Goal: Information Seeking & Learning: Learn about a topic

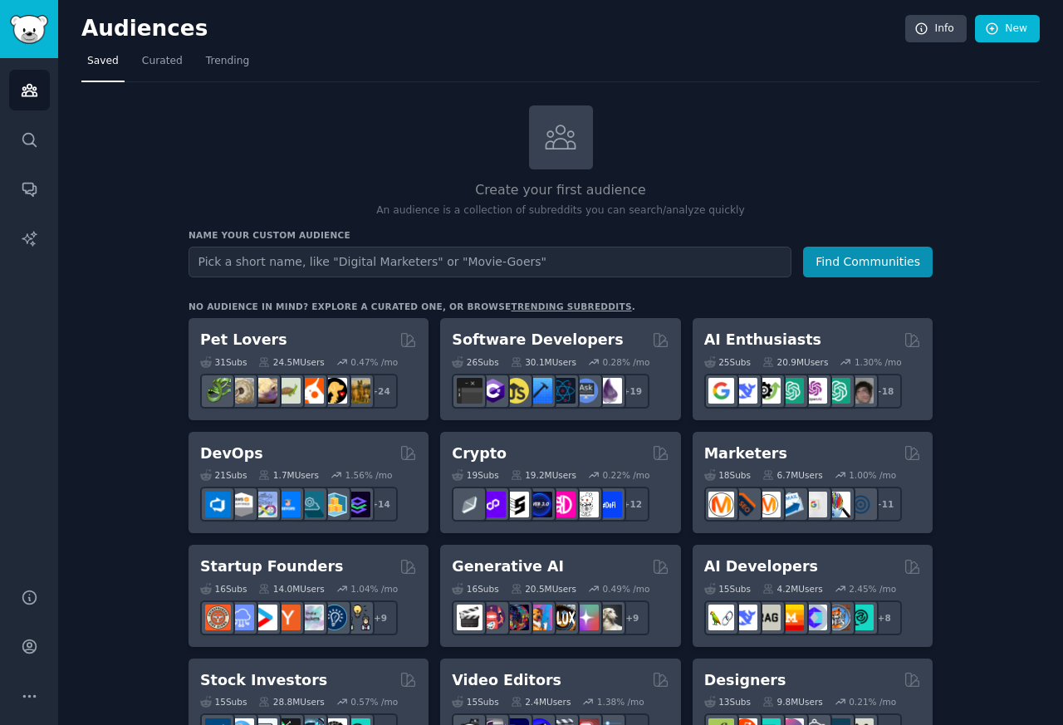
click at [743, 208] on p "An audience is a collection of subreddits you can search/analyze quickly" at bounding box center [561, 210] width 744 height 15
click at [27, 645] on icon "Sidebar" at bounding box center [28, 646] width 13 height 13
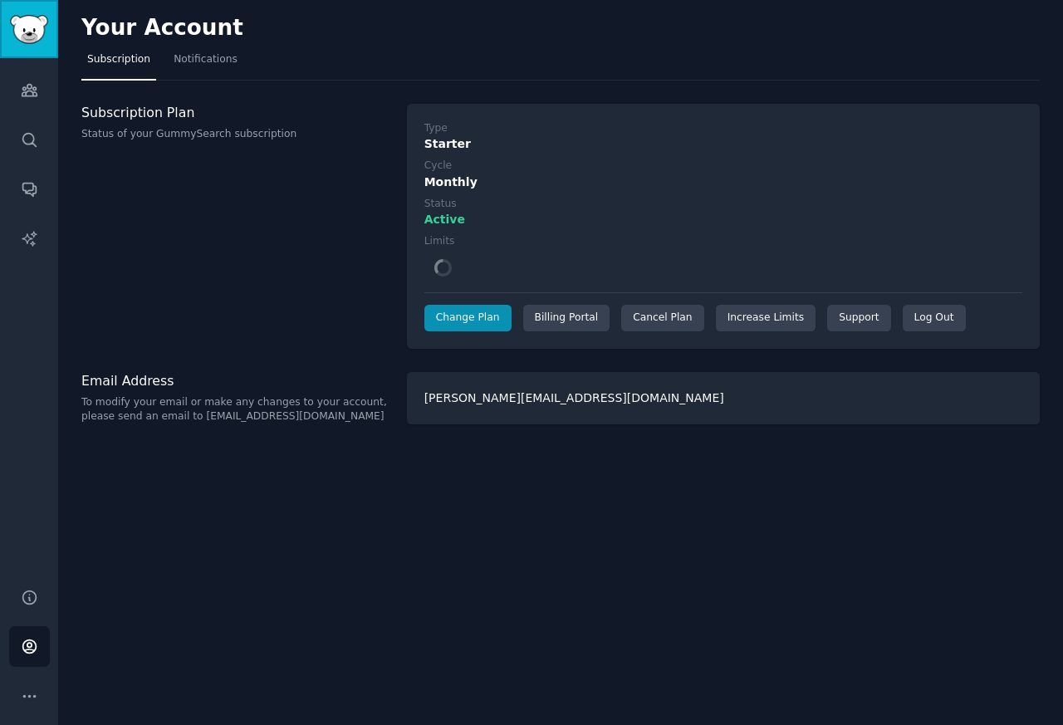
click at [48, 51] on link "Sidebar" at bounding box center [29, 29] width 58 height 58
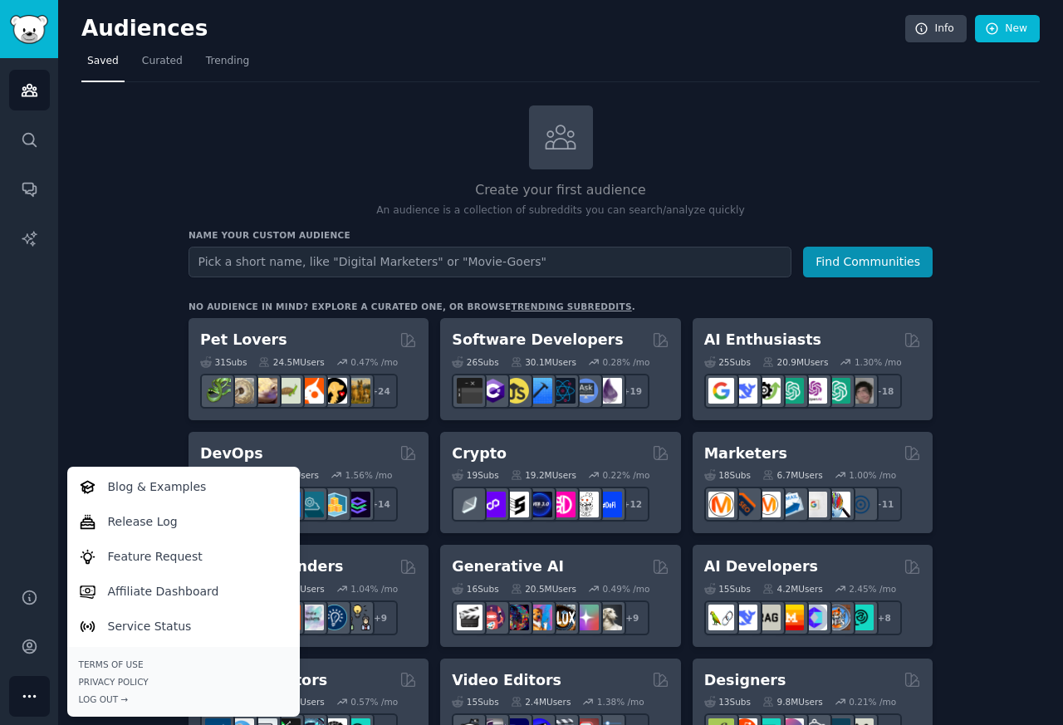
click at [31, 700] on icon "Sidebar" at bounding box center [29, 696] width 17 height 17
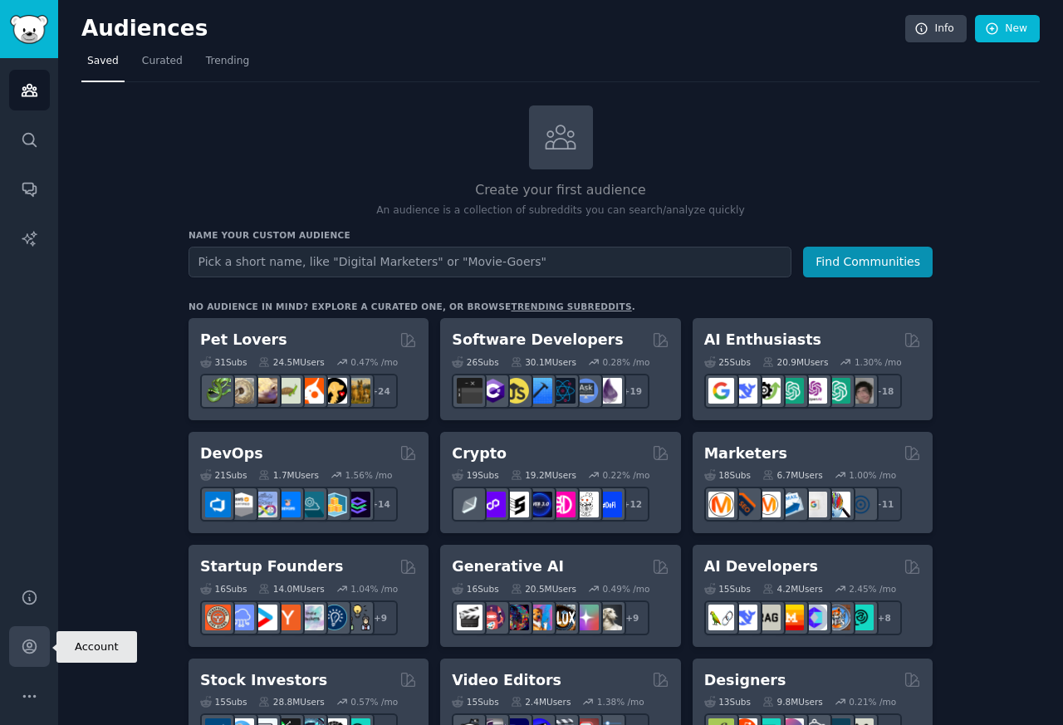
click at [29, 654] on icon "Sidebar" at bounding box center [28, 646] width 13 height 13
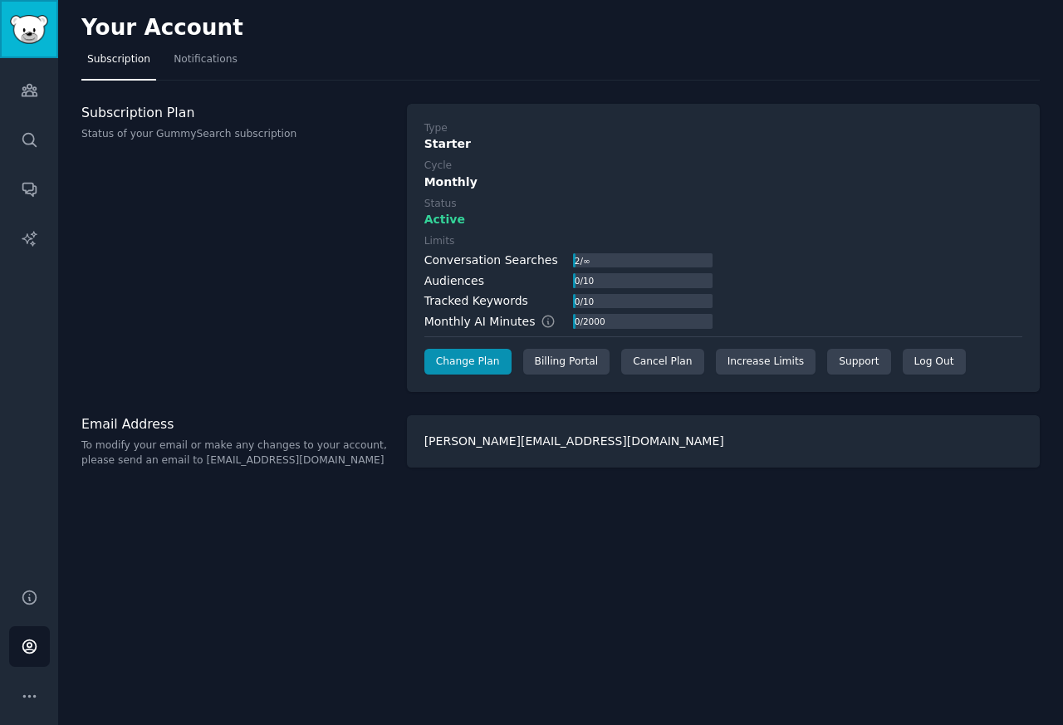
click at [36, 36] on img "Sidebar" at bounding box center [29, 29] width 38 height 29
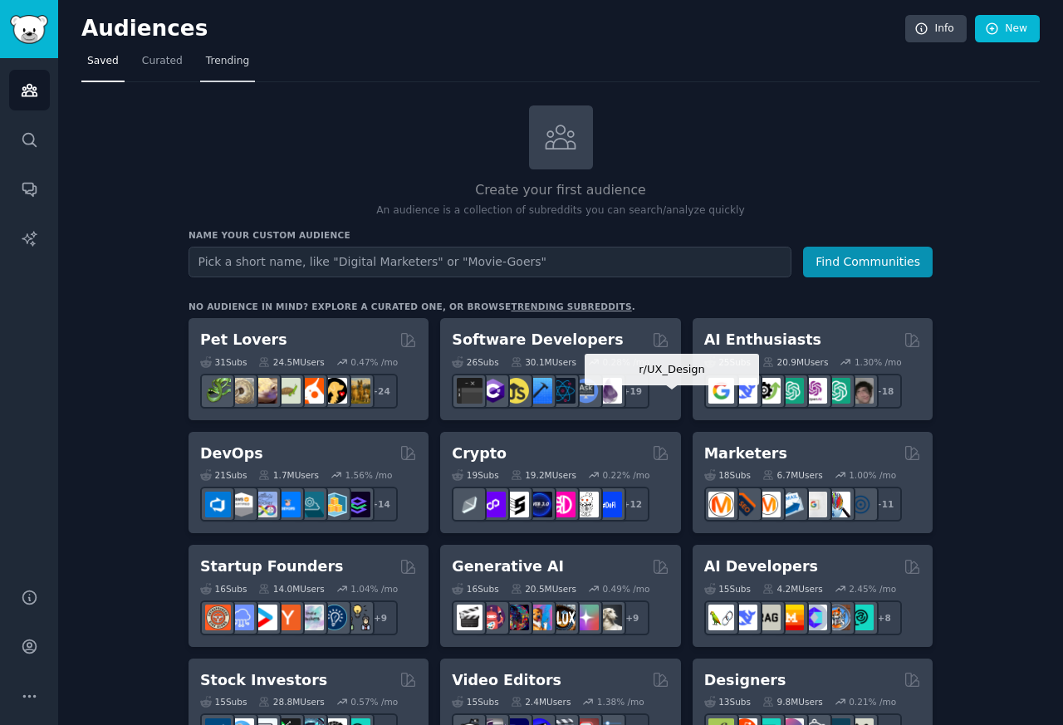
click at [248, 58] on link "Trending" at bounding box center [227, 65] width 55 height 34
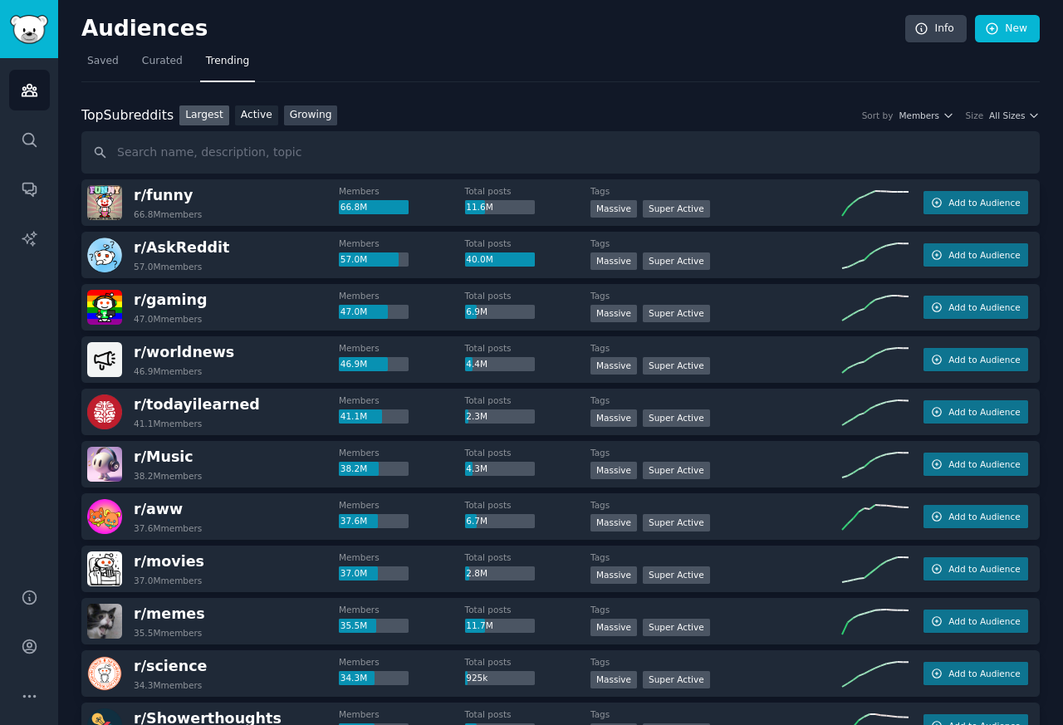
click at [308, 116] on link "Growing" at bounding box center [311, 115] width 54 height 21
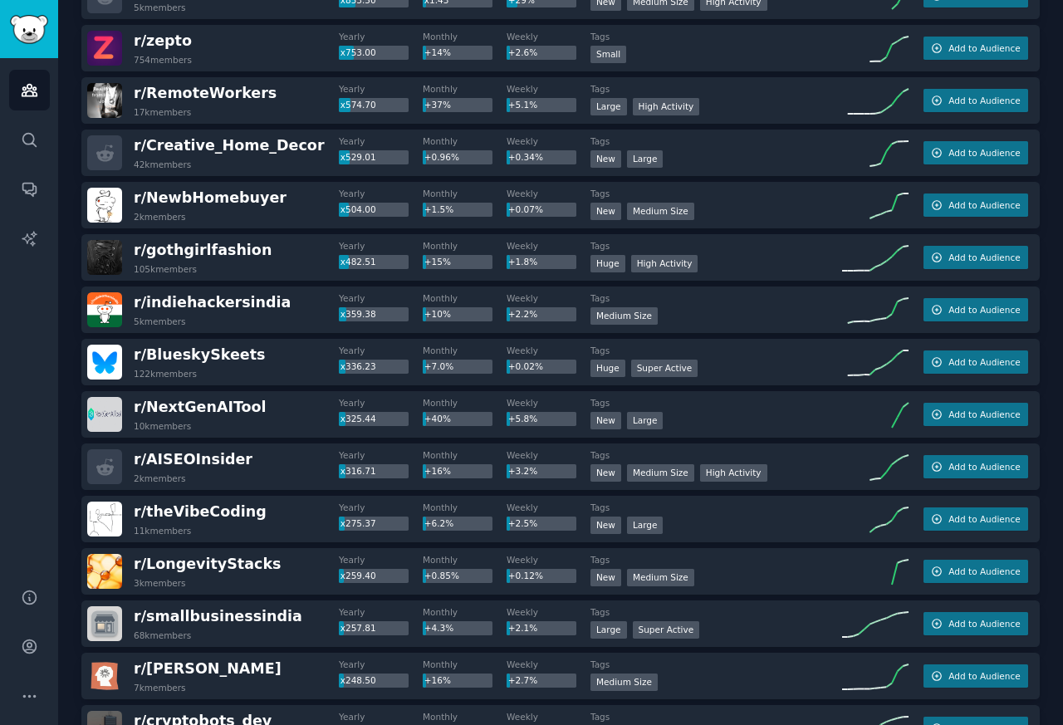
scroll to position [698, 0]
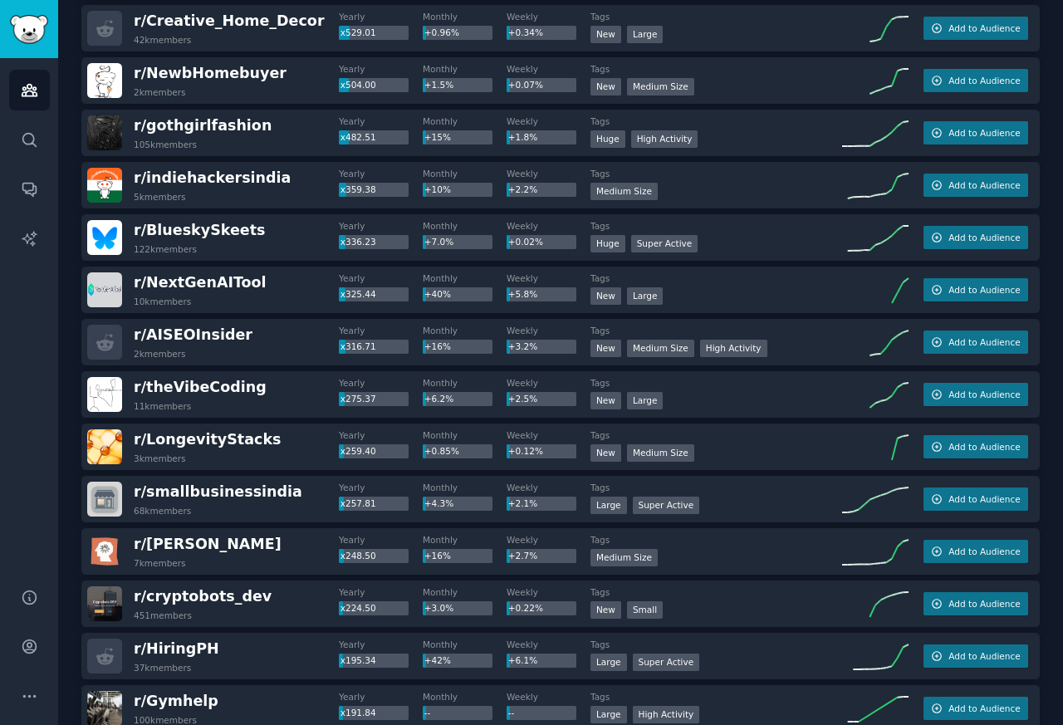
click at [177, 625] on div "r/ cryptobots_dev 451 members Yearly x224.50 Monthly +3.0% Weekly +0.22% Tags N…" at bounding box center [560, 604] width 959 height 47
click at [180, 598] on span "r/ cryptobots_dev" at bounding box center [203, 596] width 138 height 17
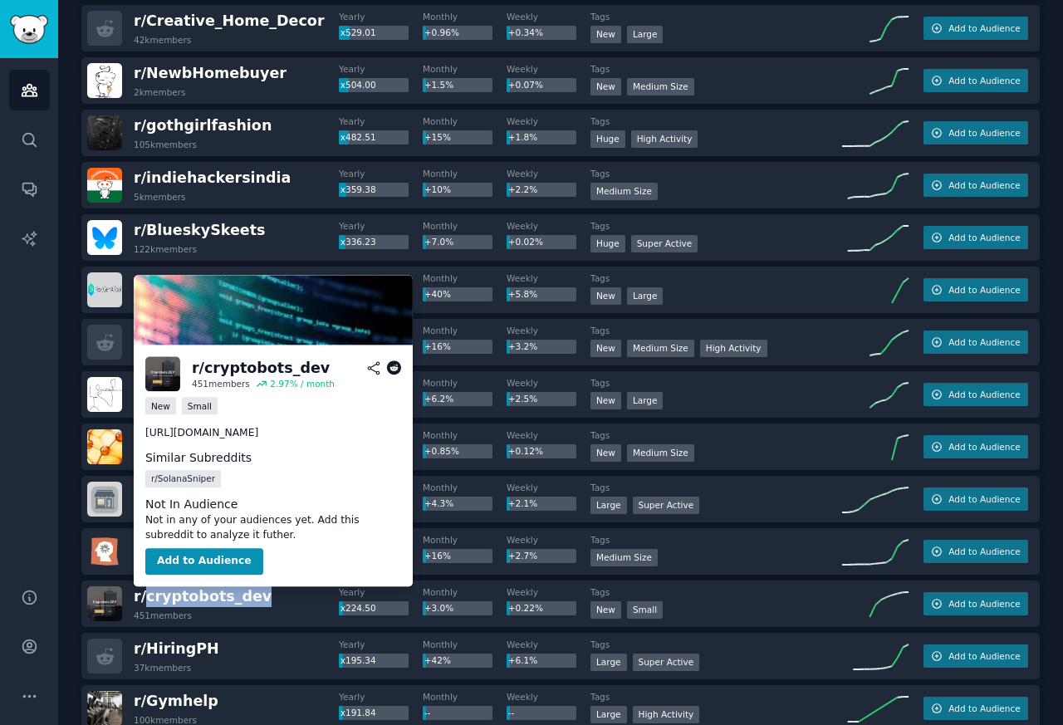
click at [179, 444] on div "r/ cryptobots_dev 451 members 2.97 % / month New Small https://t.me/cryptobots_…" at bounding box center [273, 466] width 279 height 242
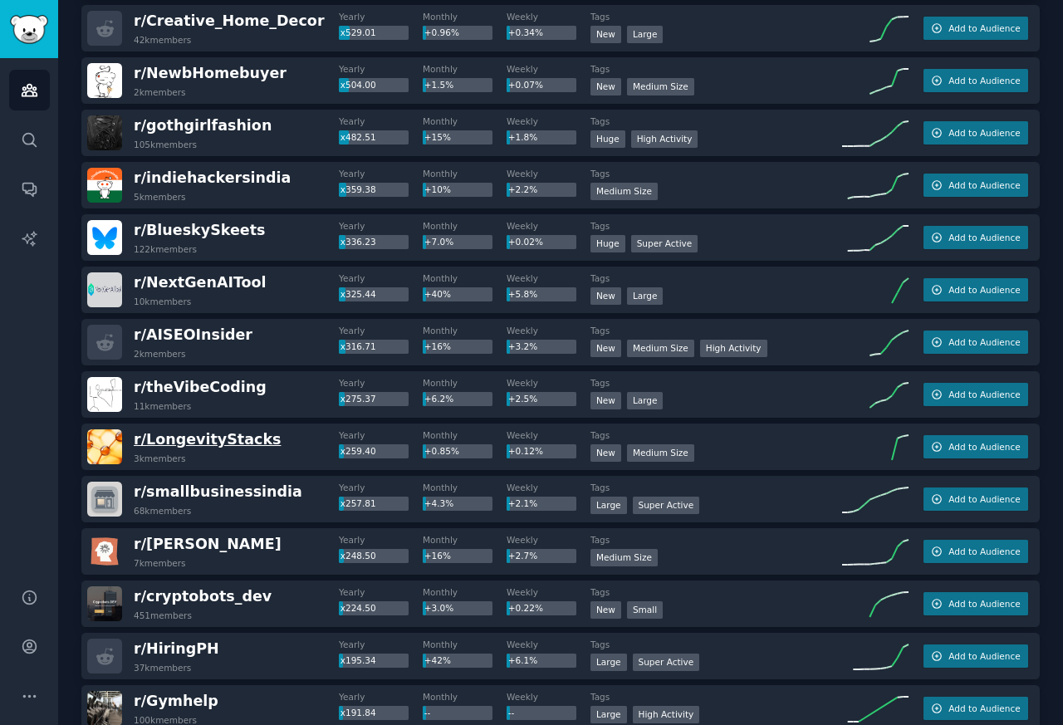
click at [180, 443] on span "r/ LongevityStacks" at bounding box center [207, 439] width 147 height 17
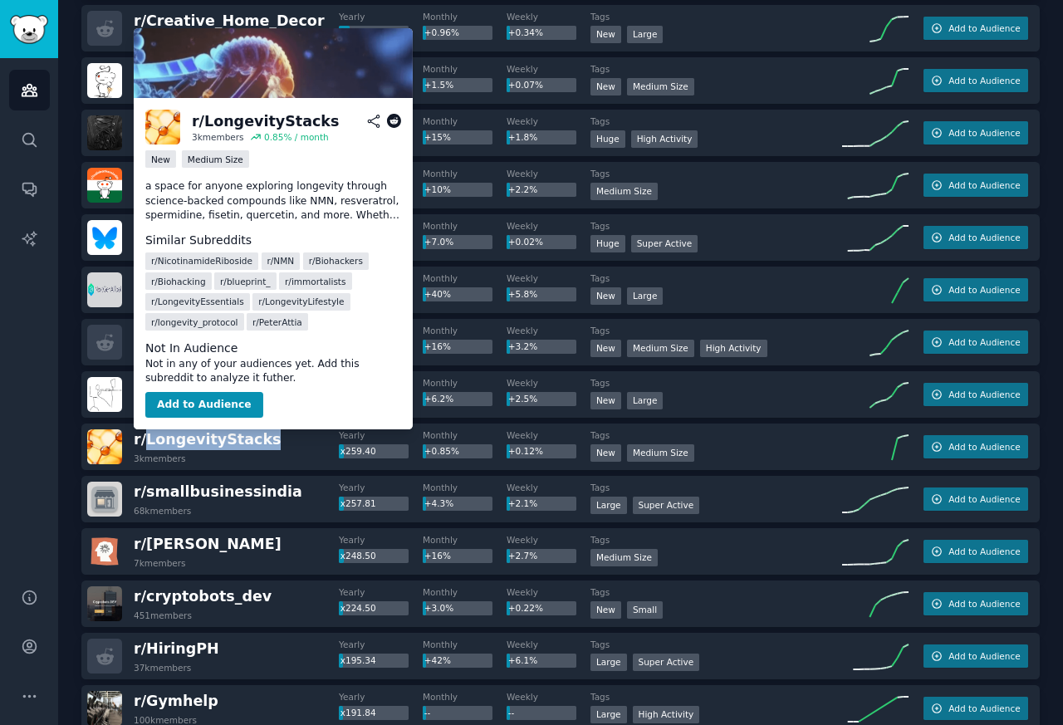
click at [177, 282] on span "r/ Biohacking" at bounding box center [178, 281] width 55 height 12
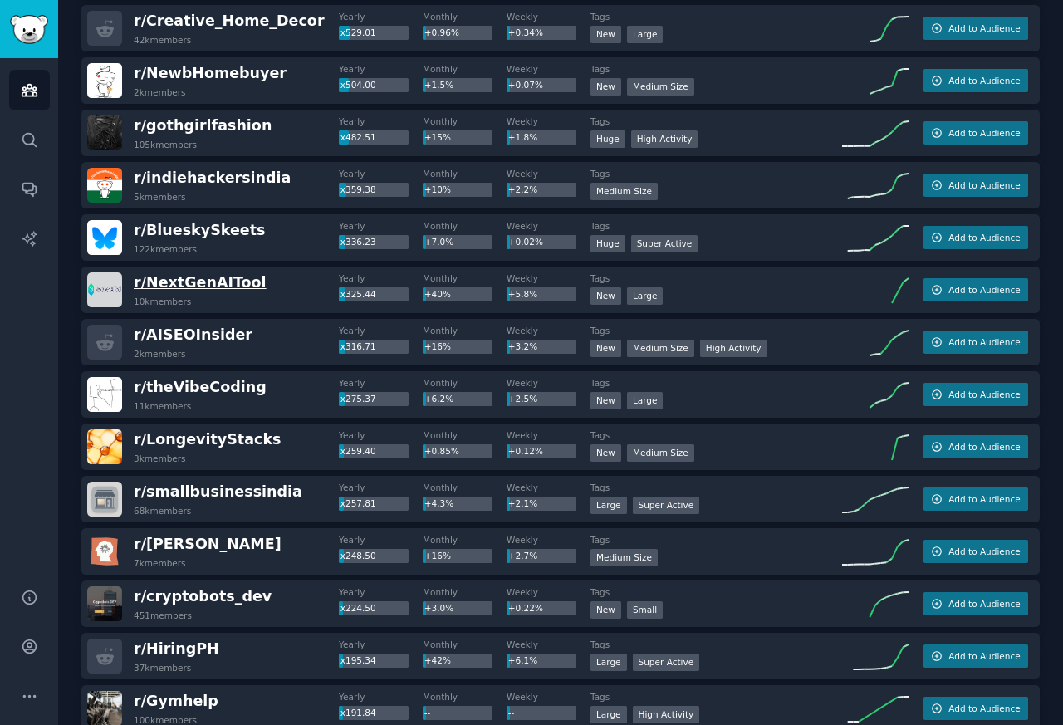
click at [174, 282] on span "r/ NextGenAITool" at bounding box center [200, 282] width 133 height 17
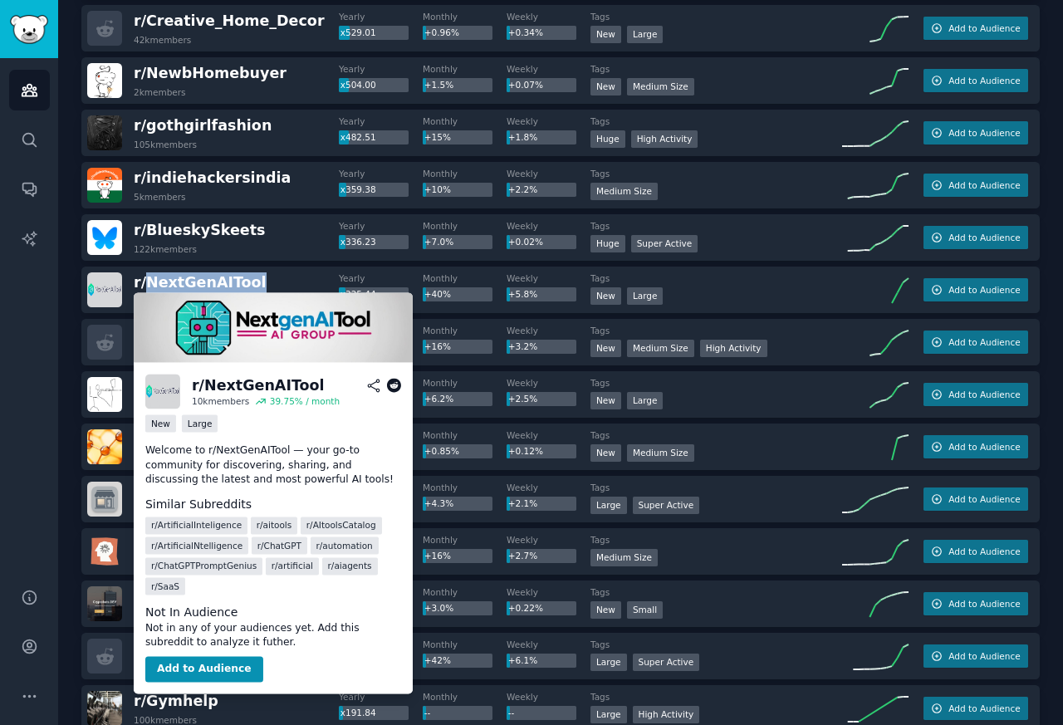
click at [83, 287] on div "r/ NextGenAITool 10k members Yearly x325.44 Monthly +40% Weekly +5.8% Tags New …" at bounding box center [560, 290] width 959 height 47
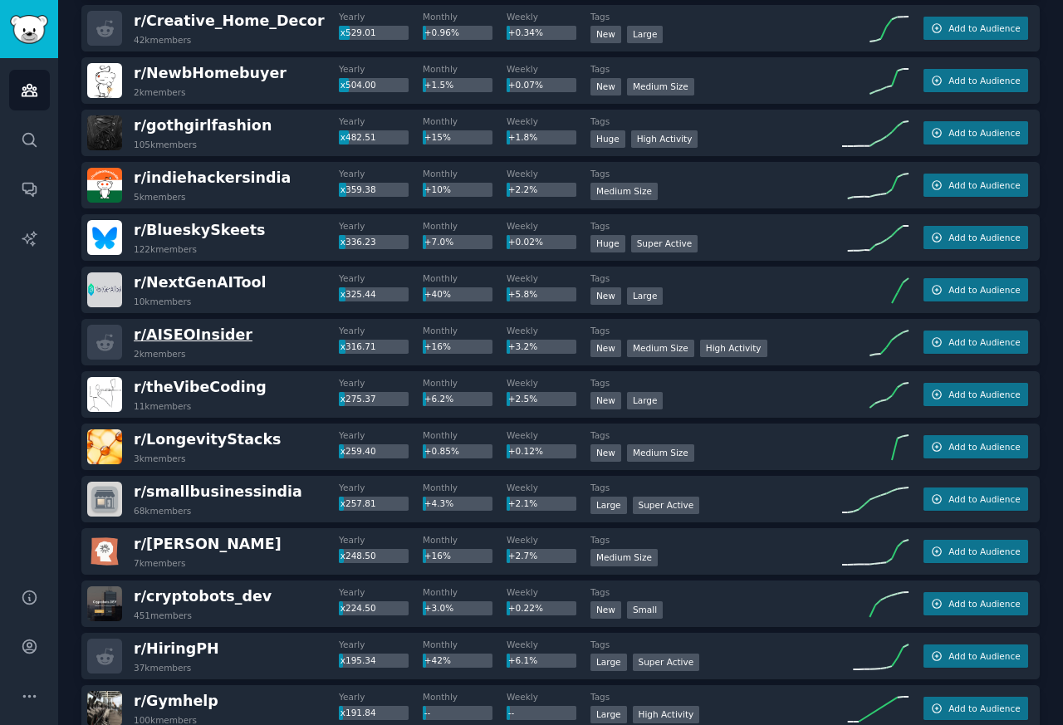
click at [147, 340] on span "r/ AISEOInsider" at bounding box center [193, 334] width 119 height 17
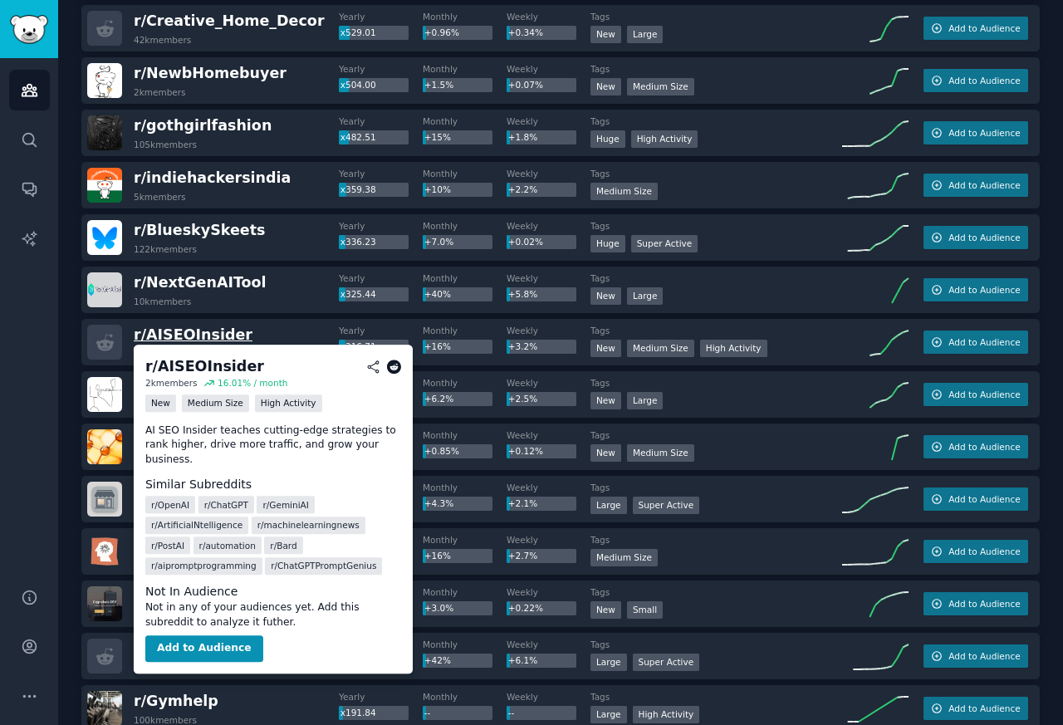
click at [184, 335] on span "r/ AISEOInsider" at bounding box center [193, 334] width 119 height 17
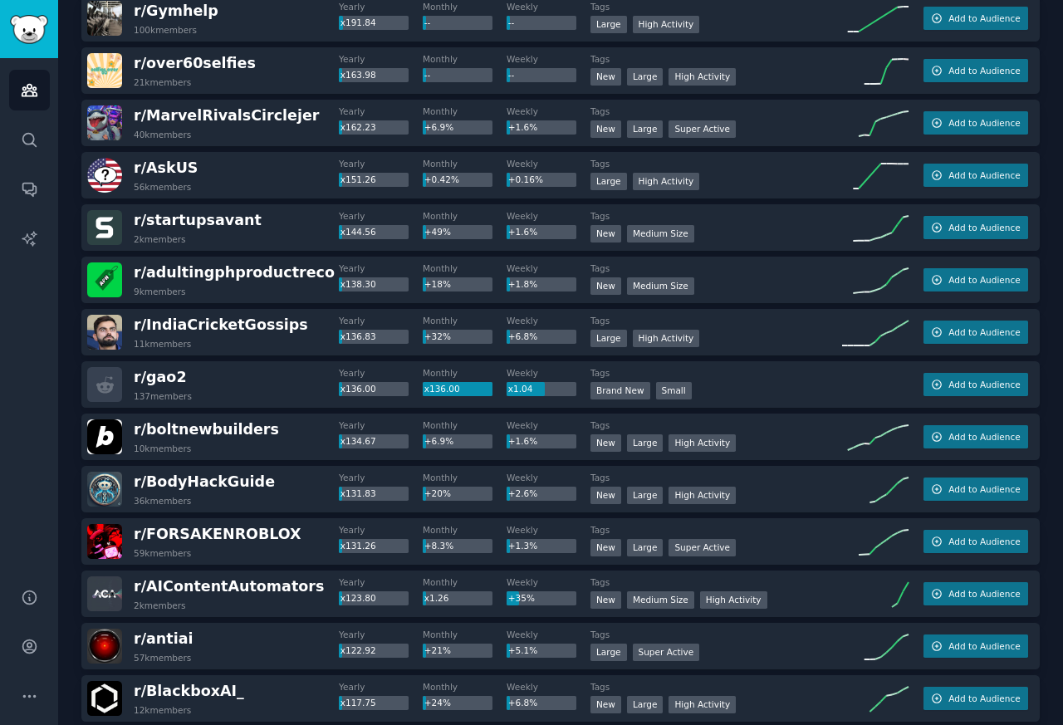
scroll to position [1395, 0]
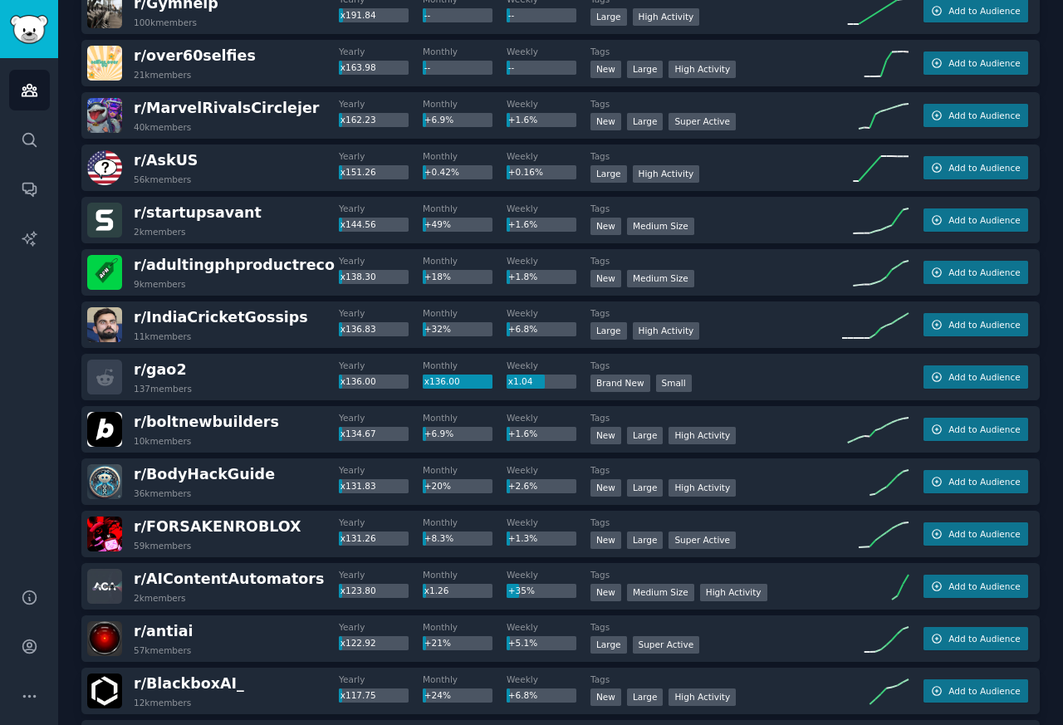
click at [115, 393] on div at bounding box center [104, 377] width 35 height 35
click at [100, 372] on icon at bounding box center [104, 377] width 17 height 17
click at [120, 372] on div at bounding box center [104, 377] width 35 height 35
click at [168, 478] on span "r/ BodyHackGuide" at bounding box center [204, 474] width 141 height 17
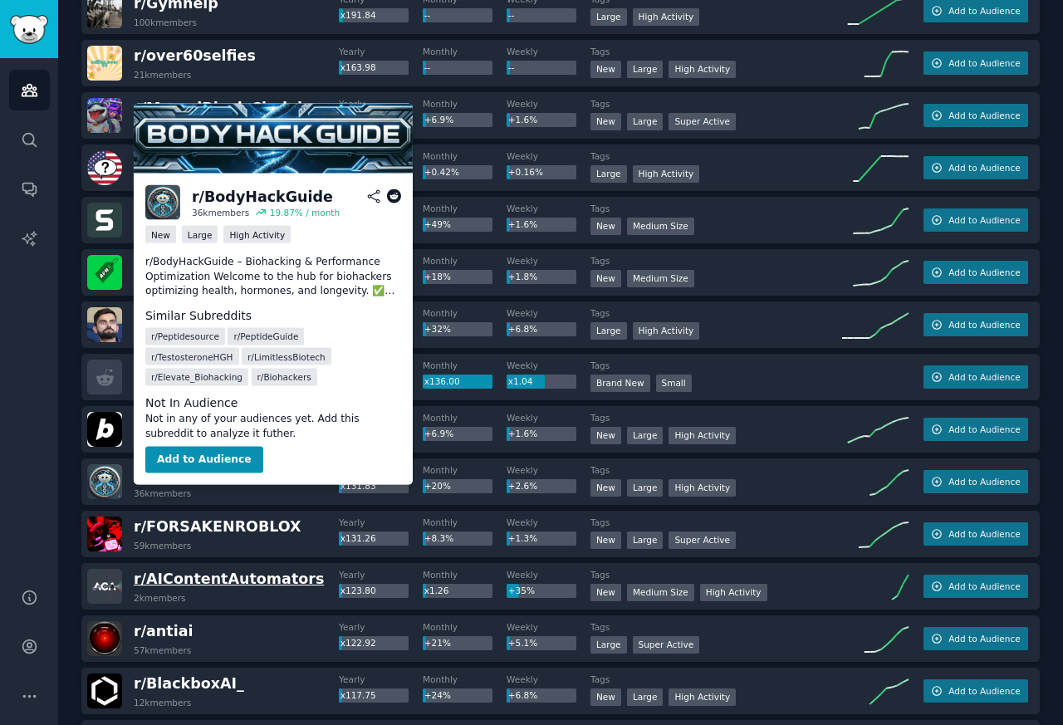
click at [151, 580] on span "r/ AIContentAutomators" at bounding box center [229, 579] width 190 height 17
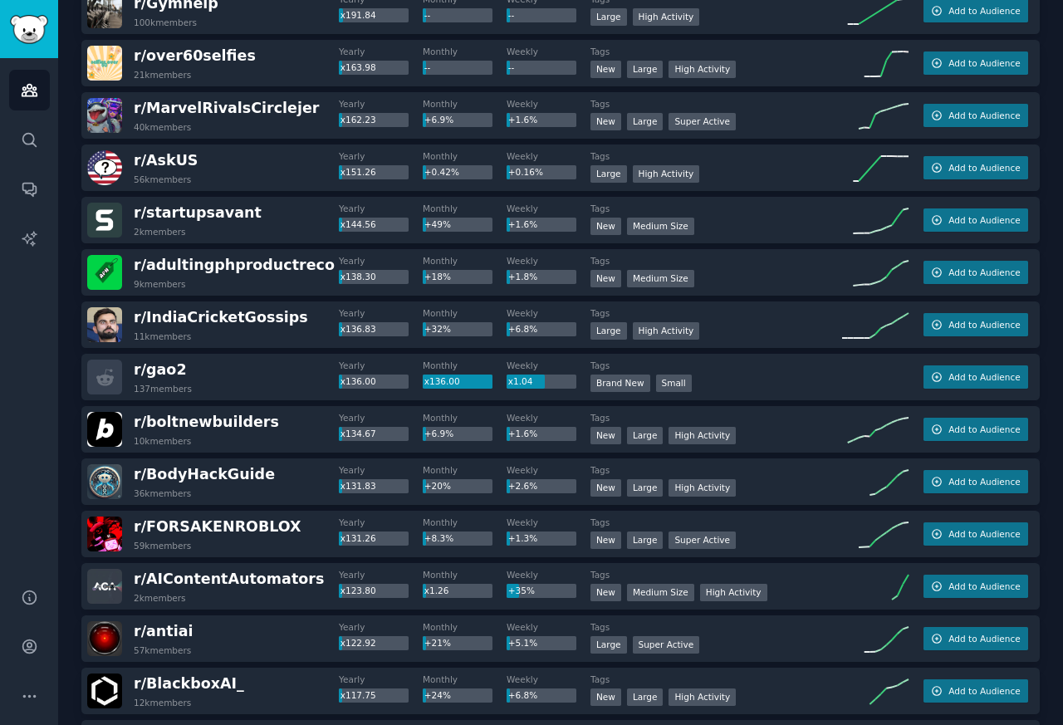
scroll to position [2093, 0]
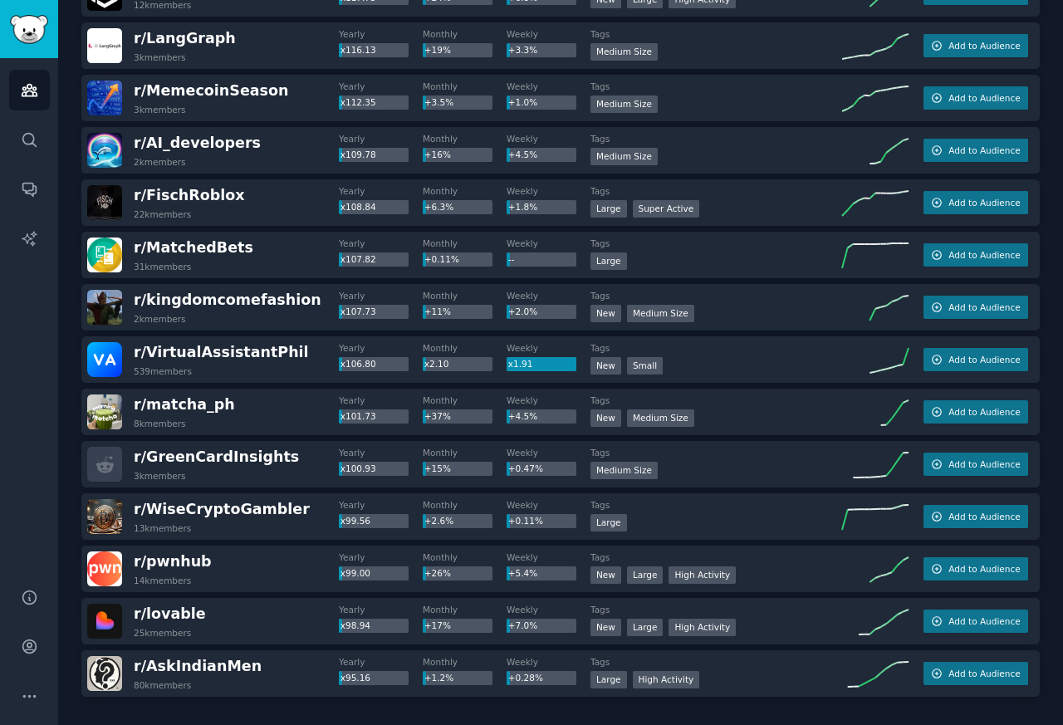
click at [492, 444] on div "r/ GreenCardInsights 3k members Yearly x100.93 Monthly +15% Weekly +0.47% Tags …" at bounding box center [560, 464] width 959 height 47
click at [134, 91] on span "r/ MemecoinSeason" at bounding box center [211, 90] width 154 height 17
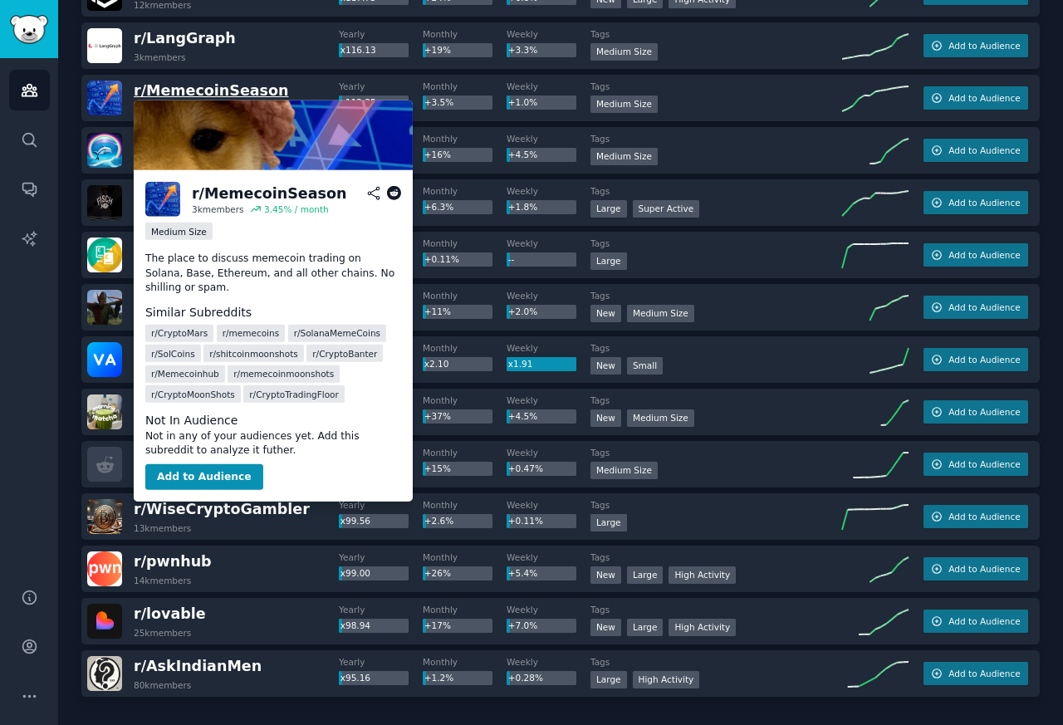
click at [159, 91] on span "r/ MemecoinSeason" at bounding box center [211, 90] width 154 height 17
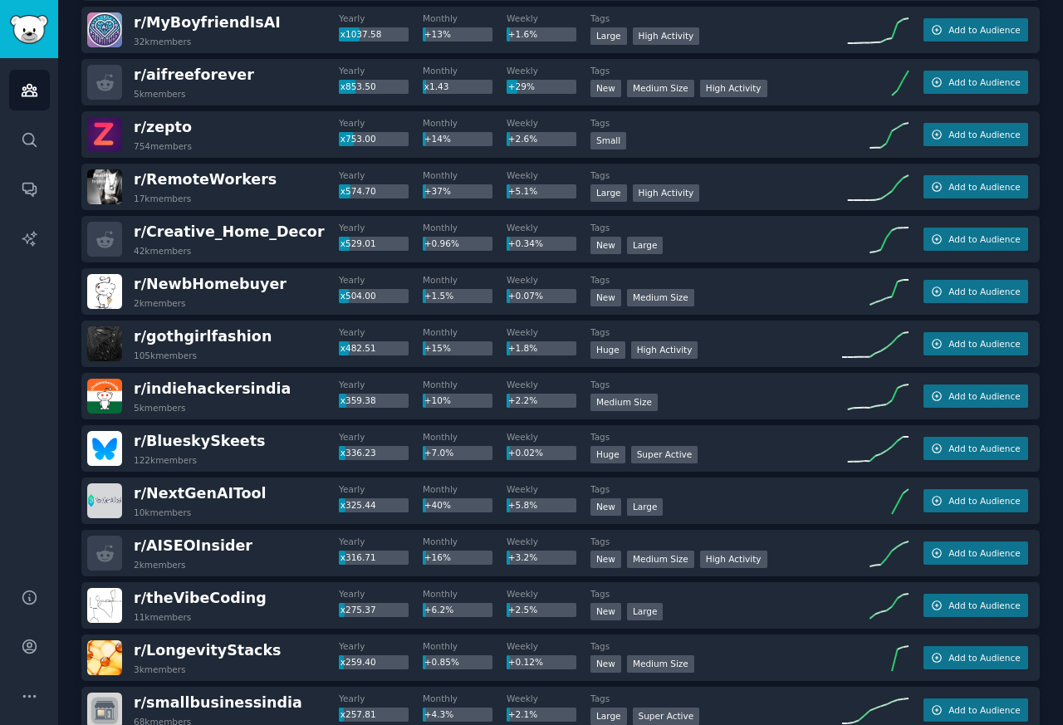
scroll to position [83, 0]
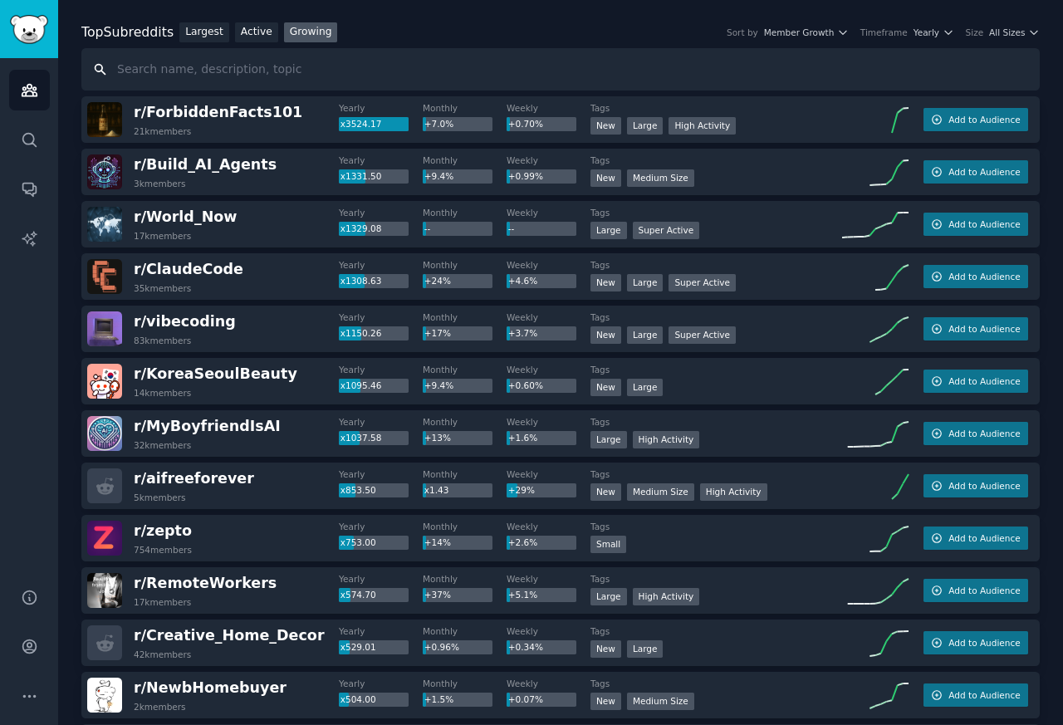
click at [139, 51] on input "text" at bounding box center [560, 69] width 959 height 42
paste input "DePIN"
type input "DePIN"
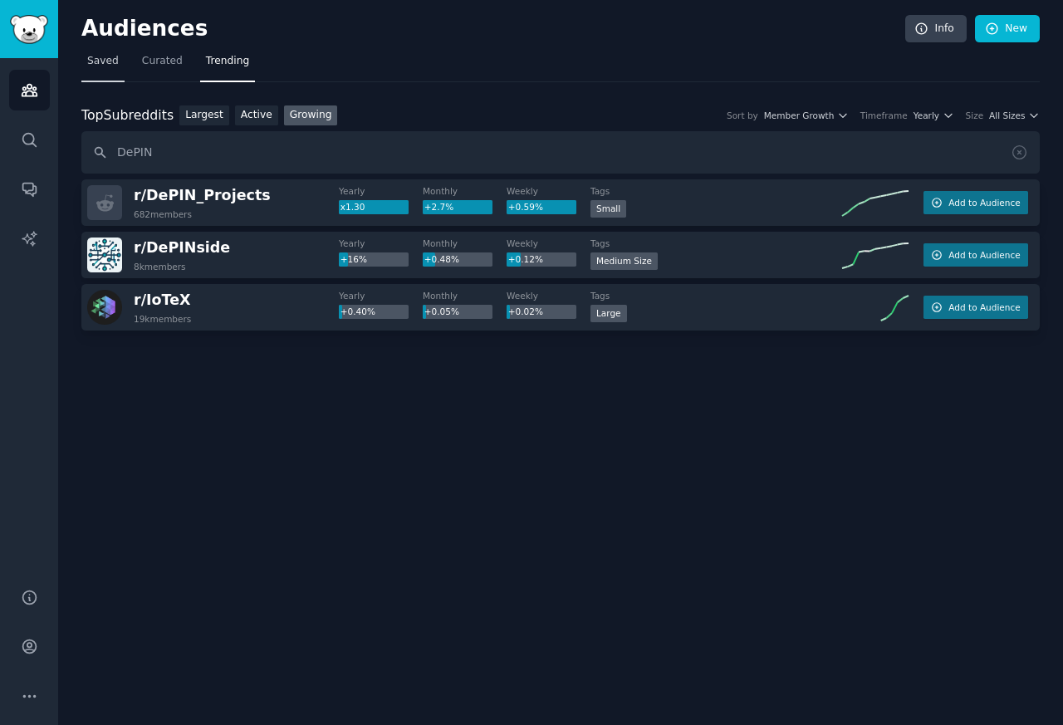
click at [109, 69] on link "Saved" at bounding box center [102, 65] width 43 height 34
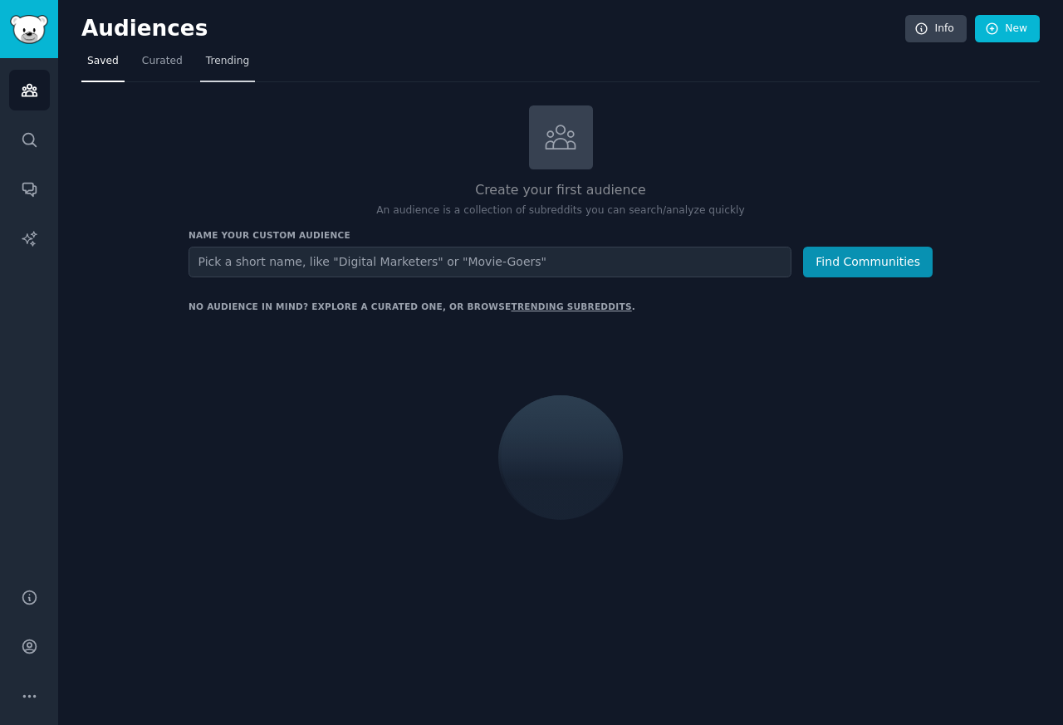
click at [217, 61] on span "Trending" at bounding box center [227, 61] width 43 height 15
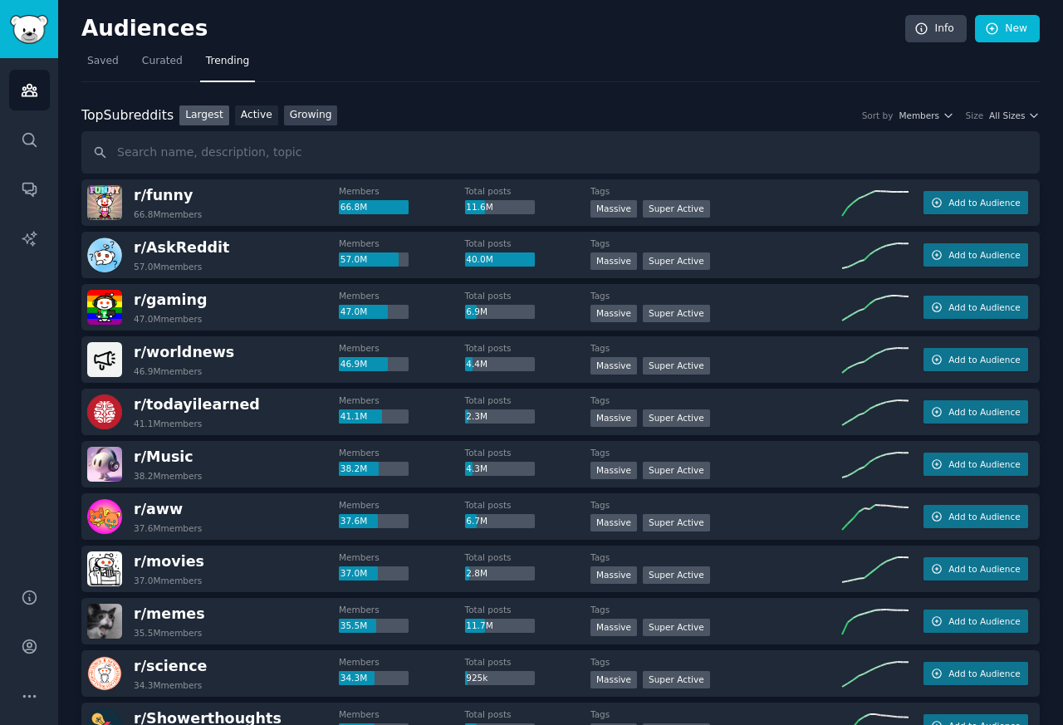
click at [303, 117] on link "Growing" at bounding box center [311, 115] width 54 height 21
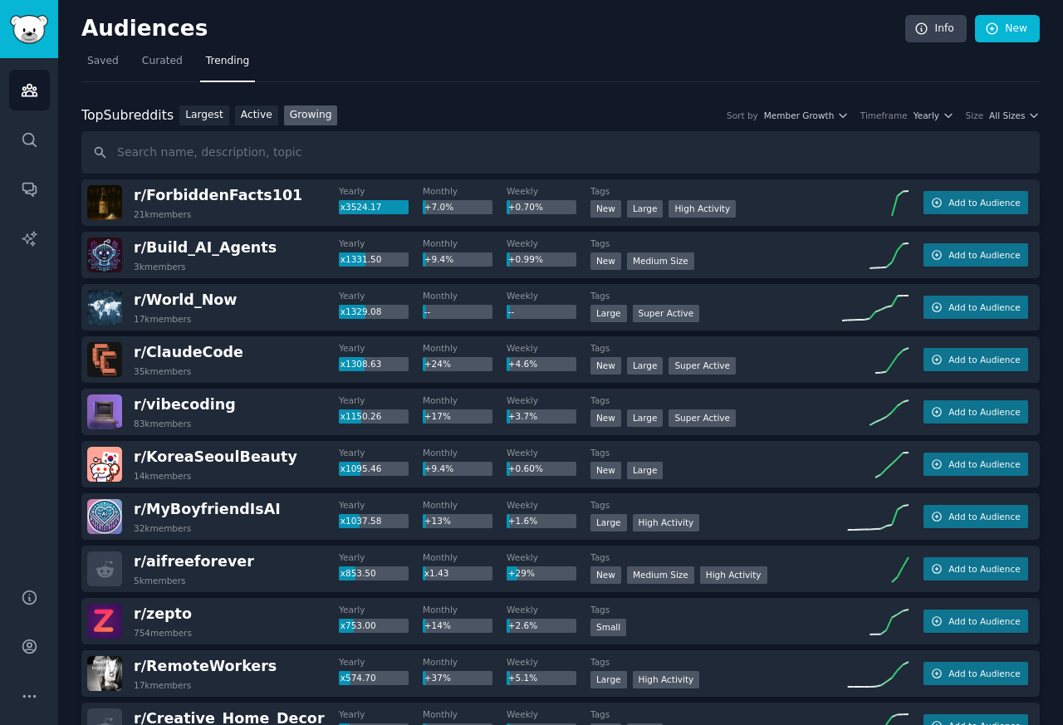
click at [151, 150] on input "text" at bounding box center [560, 152] width 959 height 42
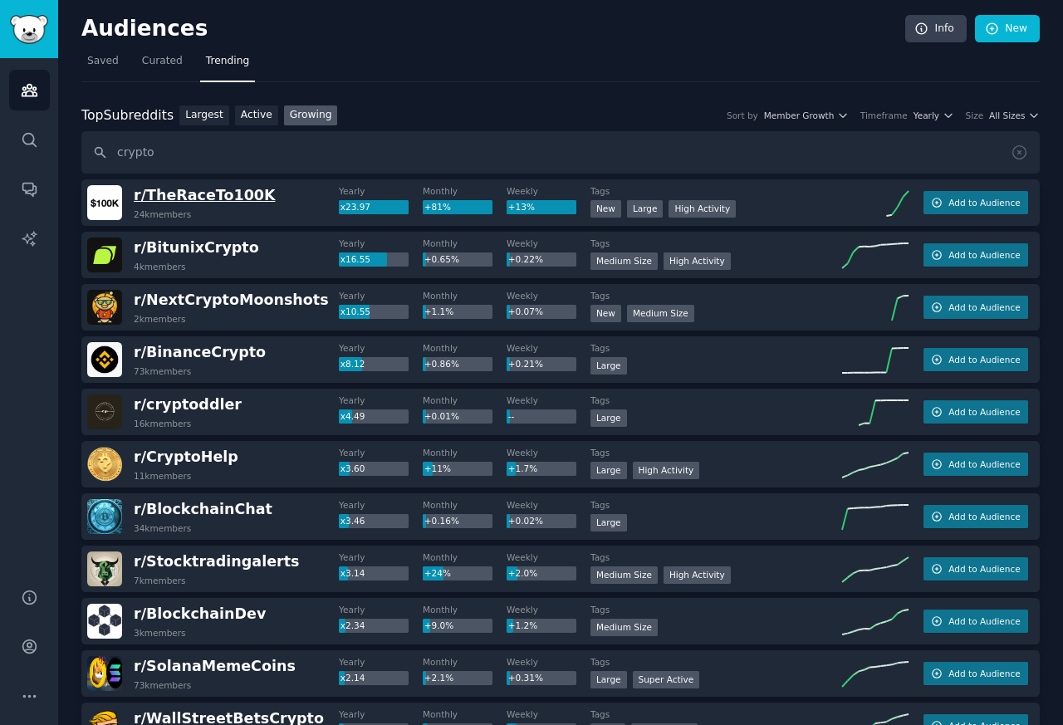
click at [191, 195] on span "r/ TheRaceTo100K" at bounding box center [205, 195] width 142 height 17
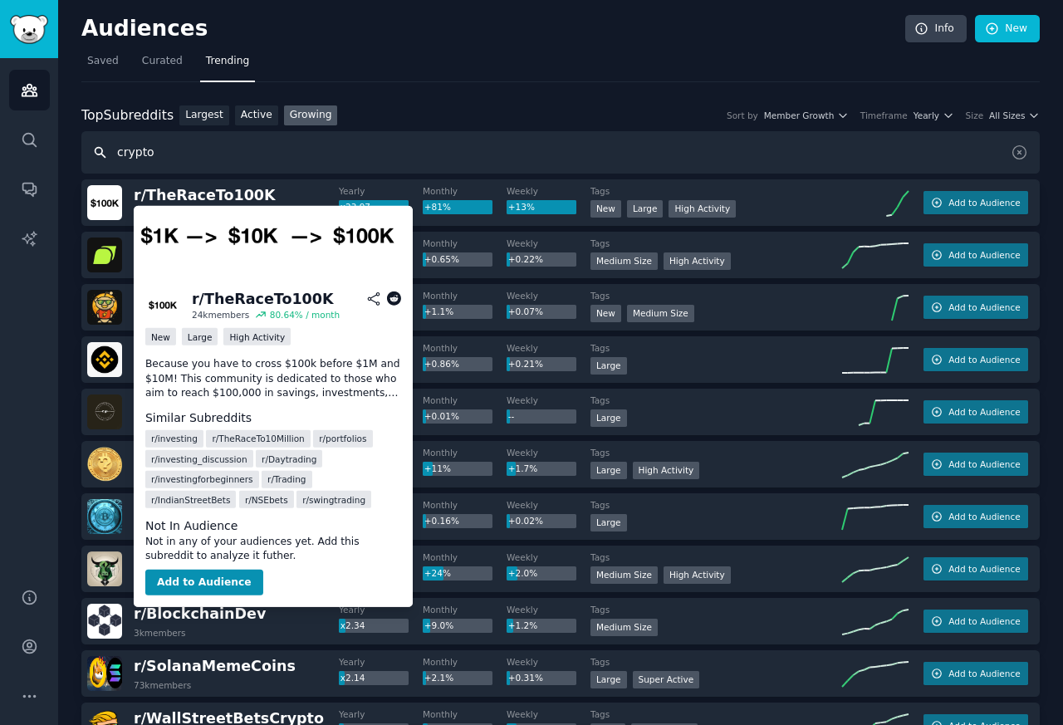
click at [130, 154] on input "crypto" at bounding box center [560, 152] width 959 height 42
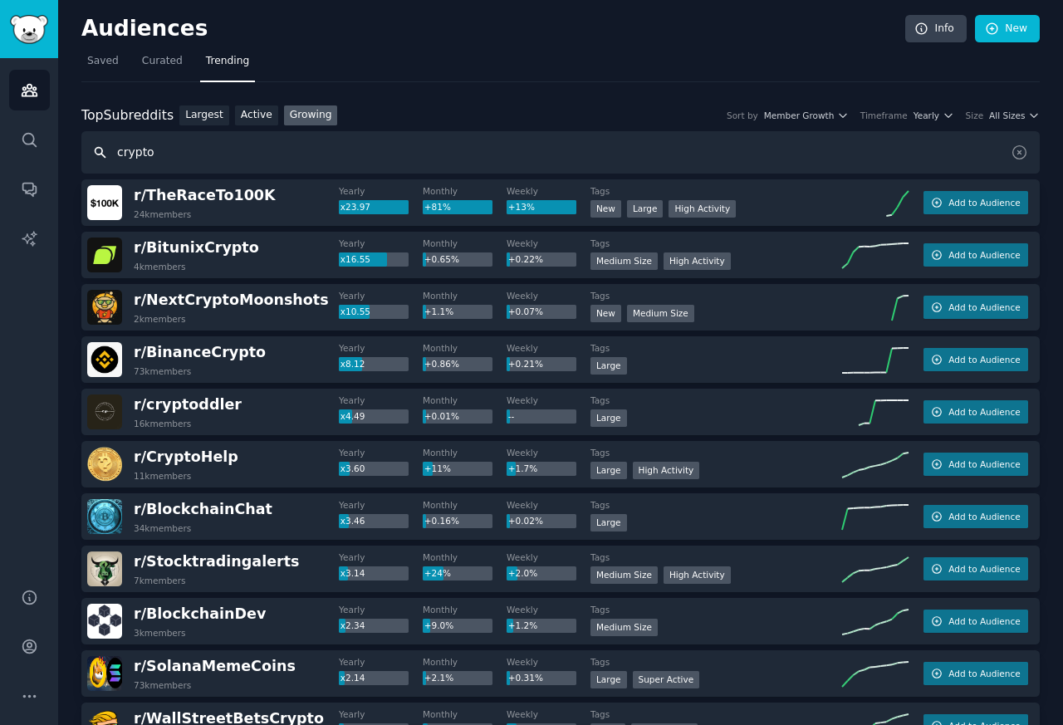
paste input "DePIN"
type input "DePIN"
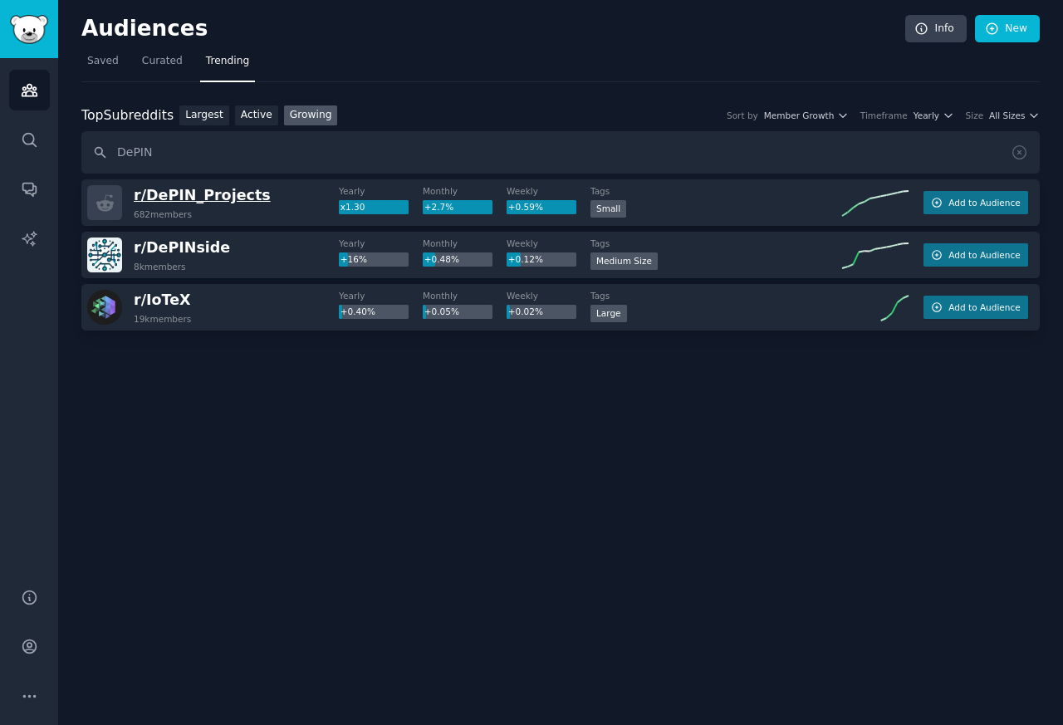
click at [212, 195] on span "r/ DePIN_Projects" at bounding box center [202, 195] width 137 height 17
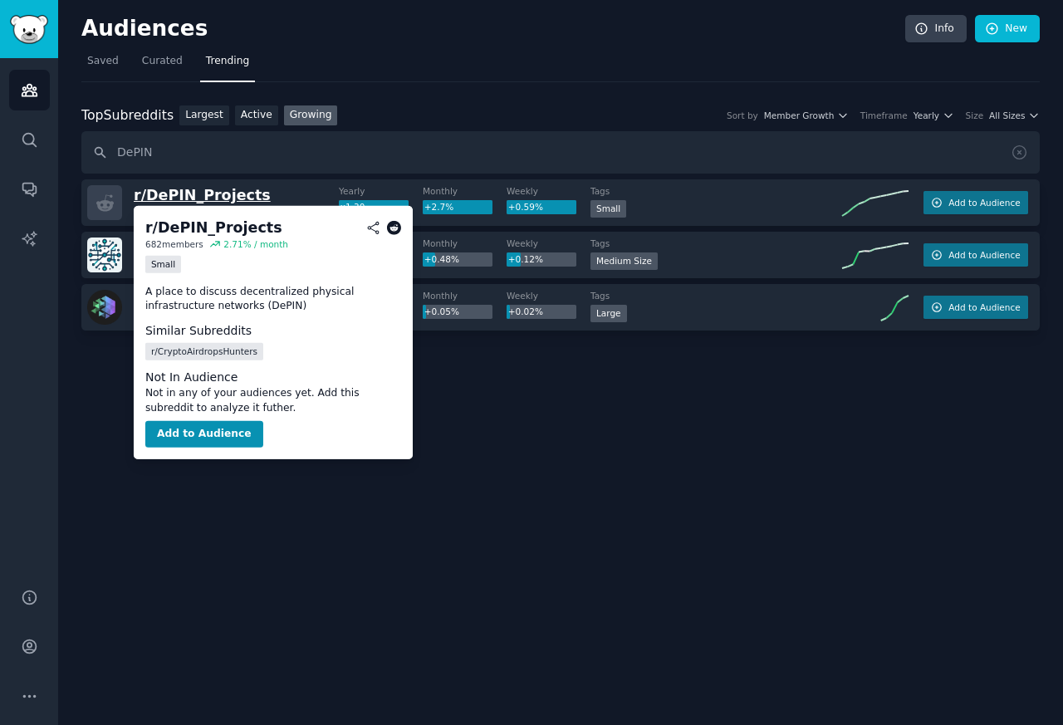
click at [150, 196] on span "r/ DePIN_Projects" at bounding box center [202, 195] width 137 height 17
click at [164, 253] on div "r/ DePIN_Projects 682 members 2.71 % / month Small A place to discuss decentral…" at bounding box center [273, 332] width 279 height 253
click at [151, 261] on div "Small" at bounding box center [163, 263] width 36 height 17
click at [520, 291] on dt "Weekly" at bounding box center [549, 296] width 84 height 12
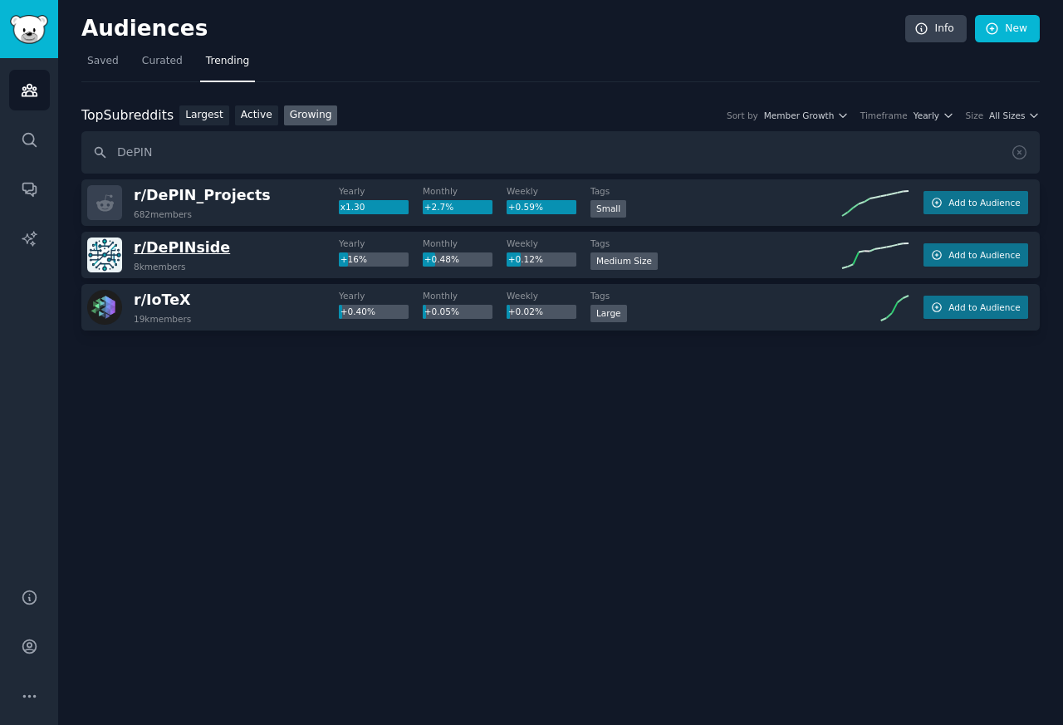
click at [156, 253] on span "r/ DePINside" at bounding box center [182, 247] width 96 height 17
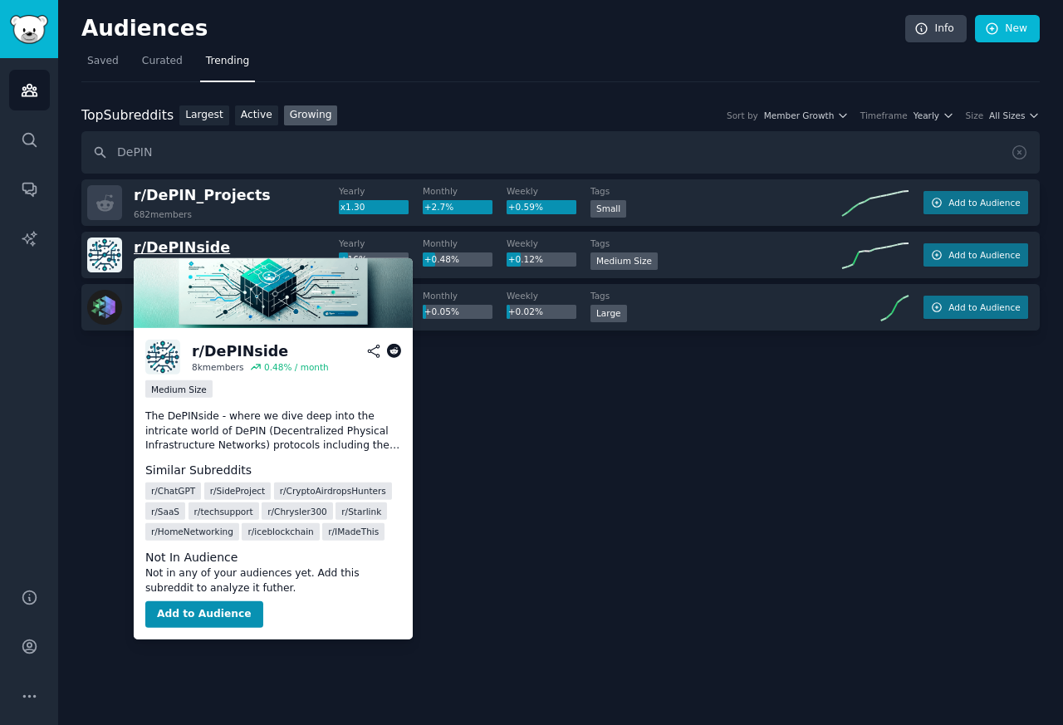
click at [177, 253] on span "r/ DePINside" at bounding box center [182, 247] width 96 height 17
click at [528, 277] on div "r/ DePINside 8k members Yearly +16% Monthly +0.48% Weekly +0.12% Tags Medium Si…" at bounding box center [560, 255] width 959 height 47
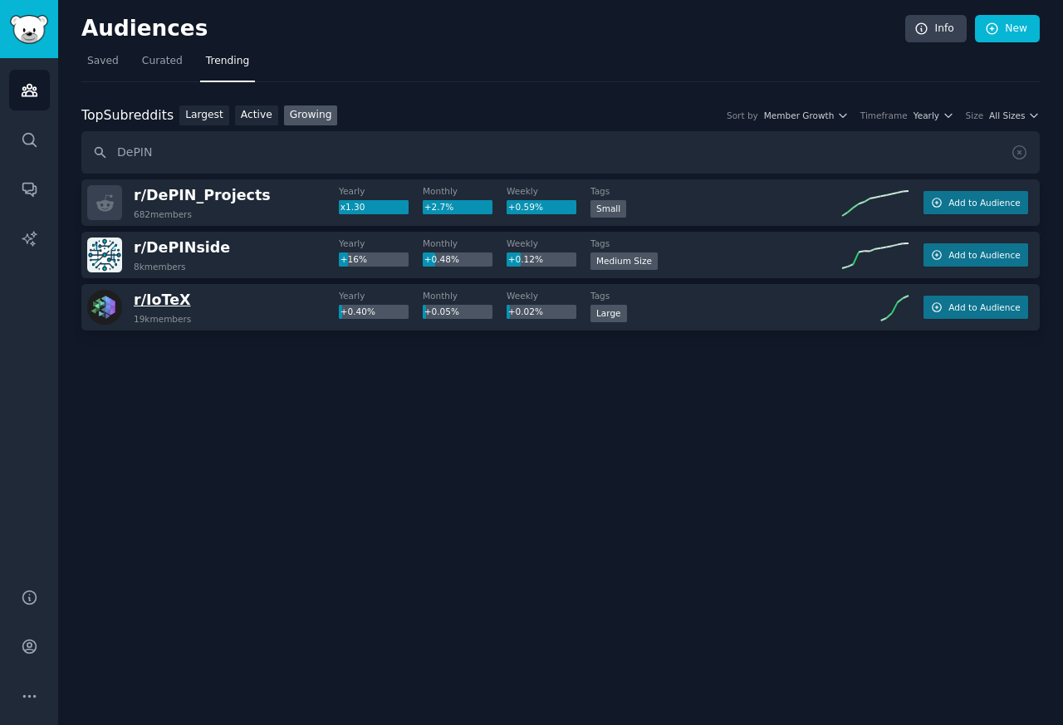
click at [150, 296] on span "r/ IoTeX" at bounding box center [162, 300] width 57 height 17
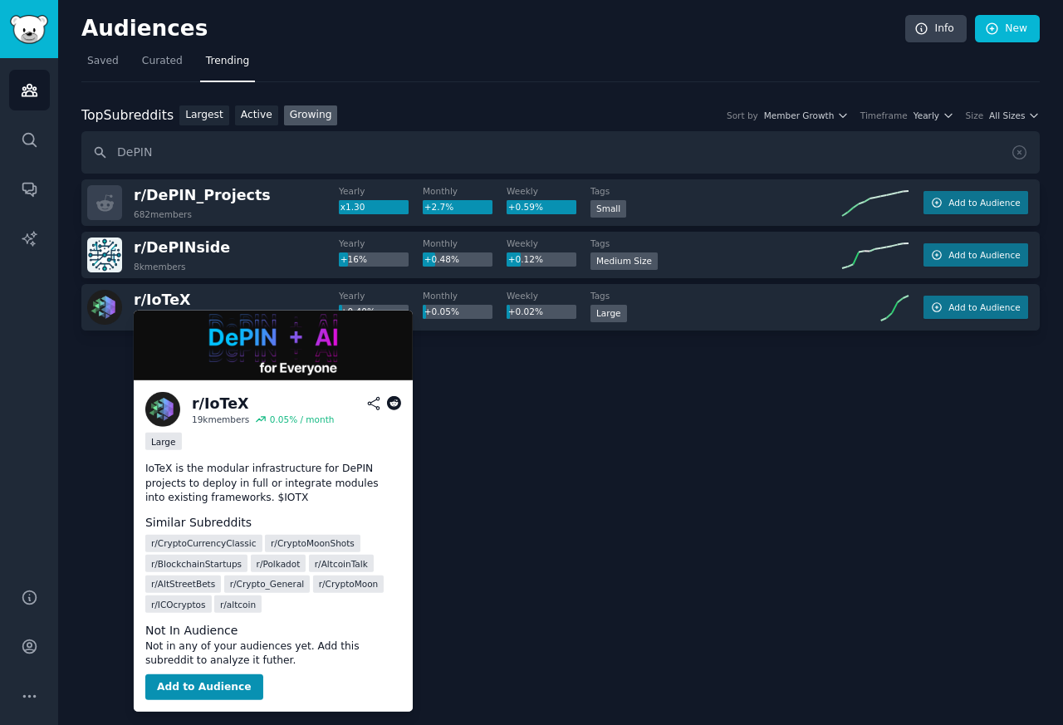
click at [125, 297] on div "r/ IoTeX 19k members" at bounding box center [213, 307] width 252 height 35
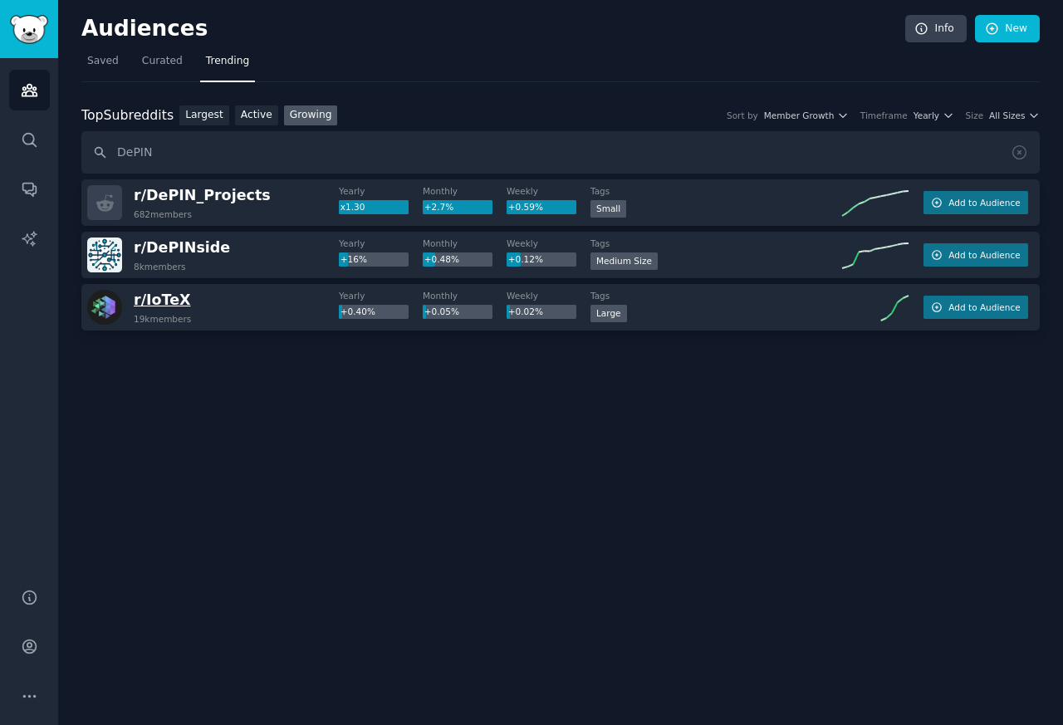
click at [162, 297] on span "r/ IoTeX" at bounding box center [162, 300] width 57 height 17
